Goal: Find specific page/section: Find specific page/section

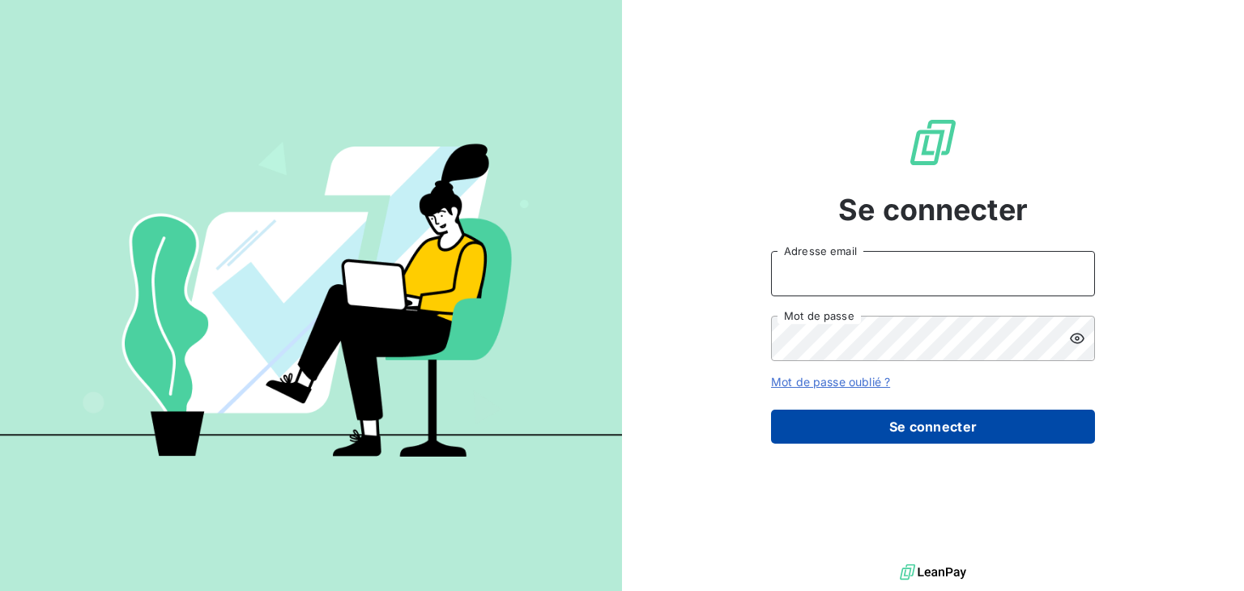
type input "[PERSON_NAME][EMAIL_ADDRESS][DOMAIN_NAME]"
click at [872, 428] on button "Se connecter" at bounding box center [933, 427] width 324 height 34
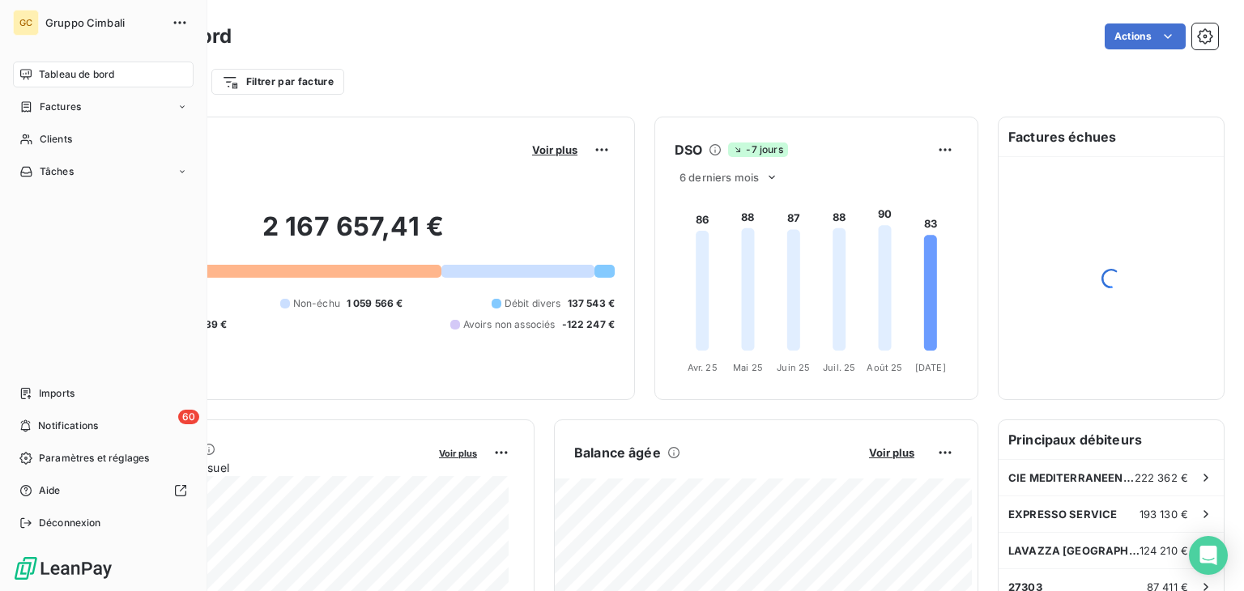
click at [45, 132] on span "Clients" at bounding box center [56, 139] width 32 height 15
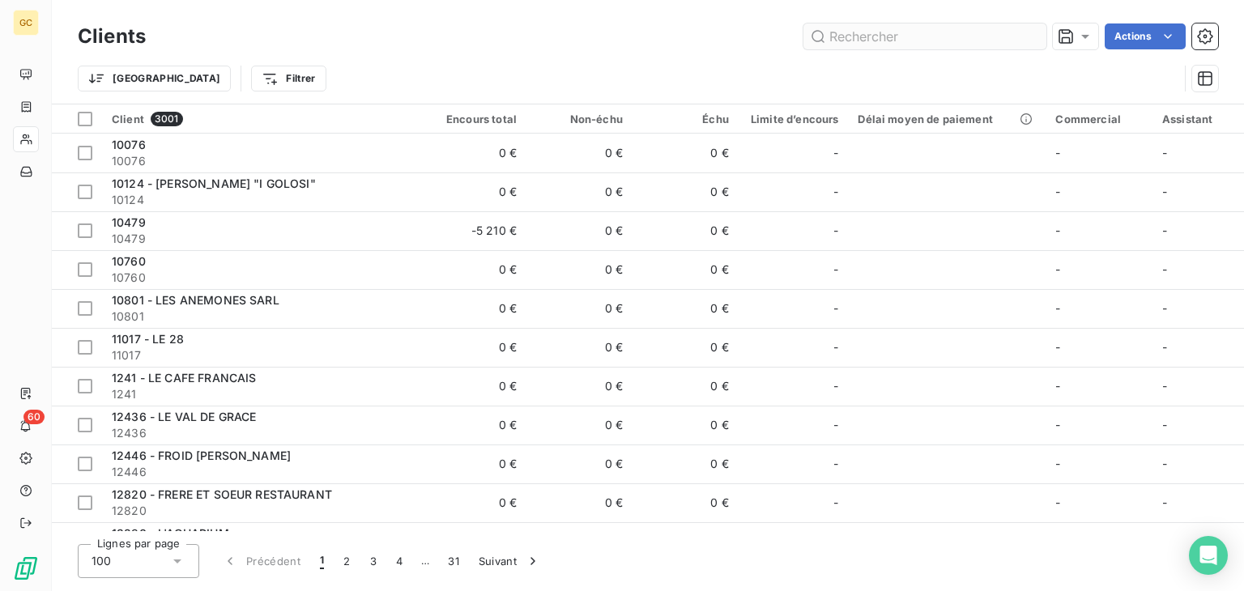
click at [875, 40] on input "text" at bounding box center [924, 36] width 243 height 26
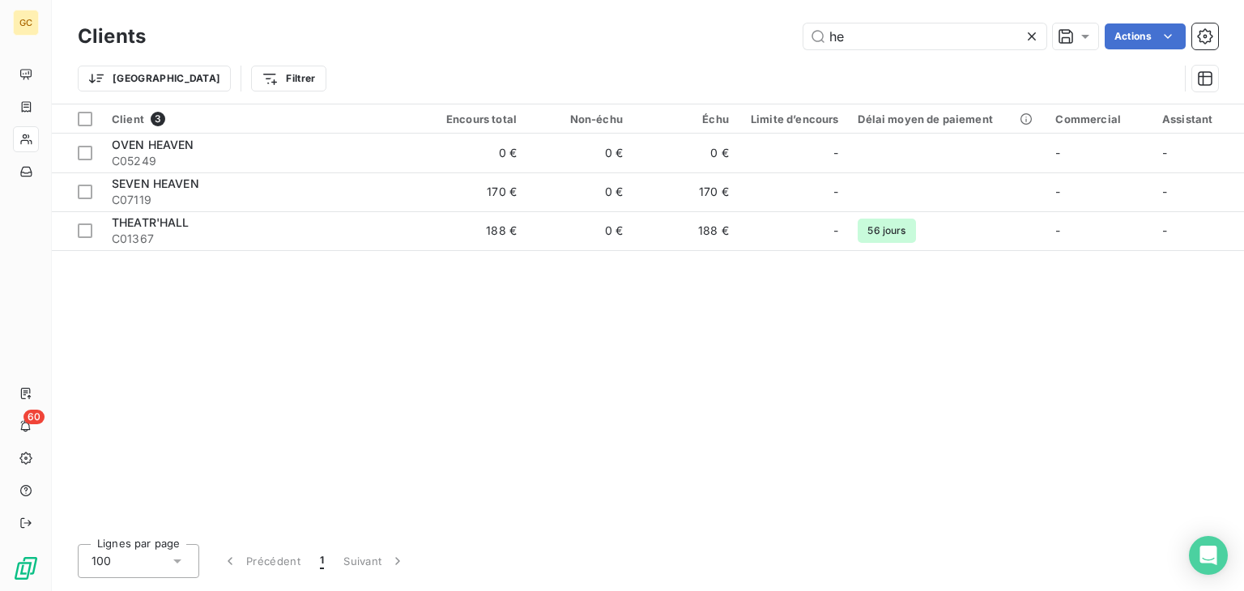
type input "h"
